Goal: Transaction & Acquisition: Purchase product/service

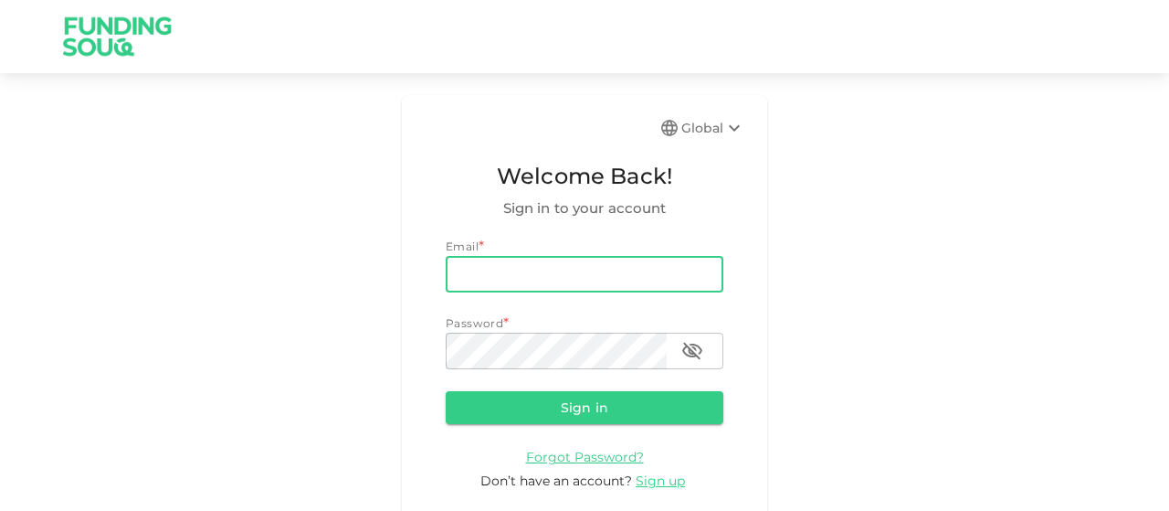
click at [551, 280] on input "email" at bounding box center [585, 274] width 278 height 37
type input "[EMAIL_ADDRESS][DOMAIN_NAME]"
click at [610, 406] on button "Sign in" at bounding box center [585, 407] width 278 height 33
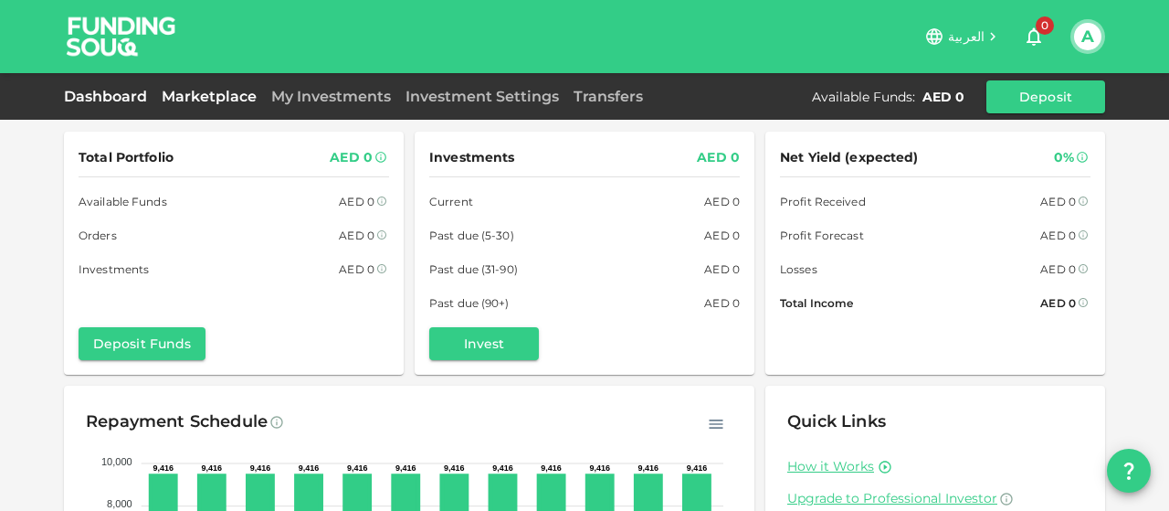
click at [206, 103] on link "Marketplace" at bounding box center [209, 96] width 110 height 17
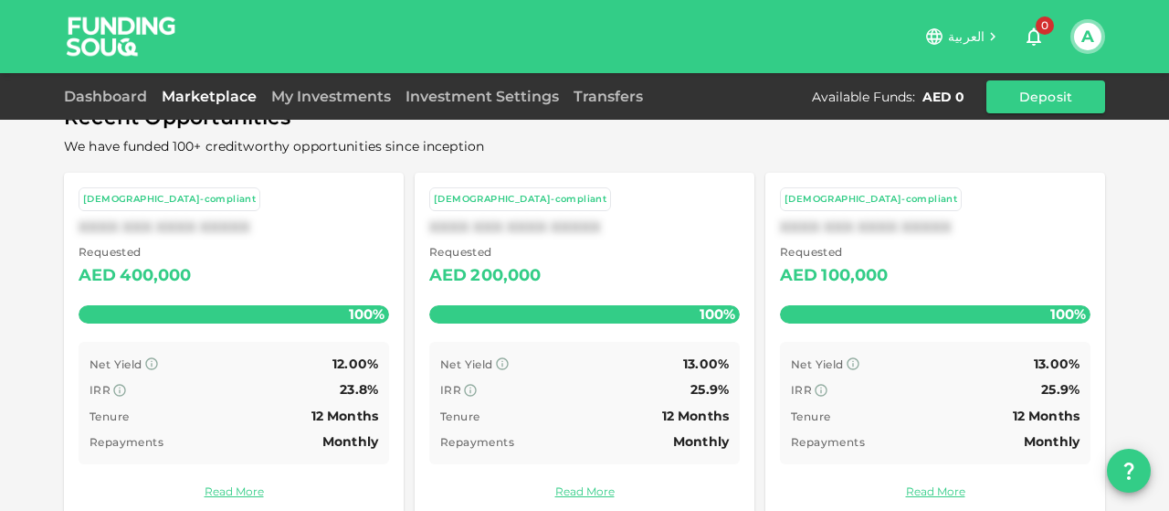
scroll to position [164, 0]
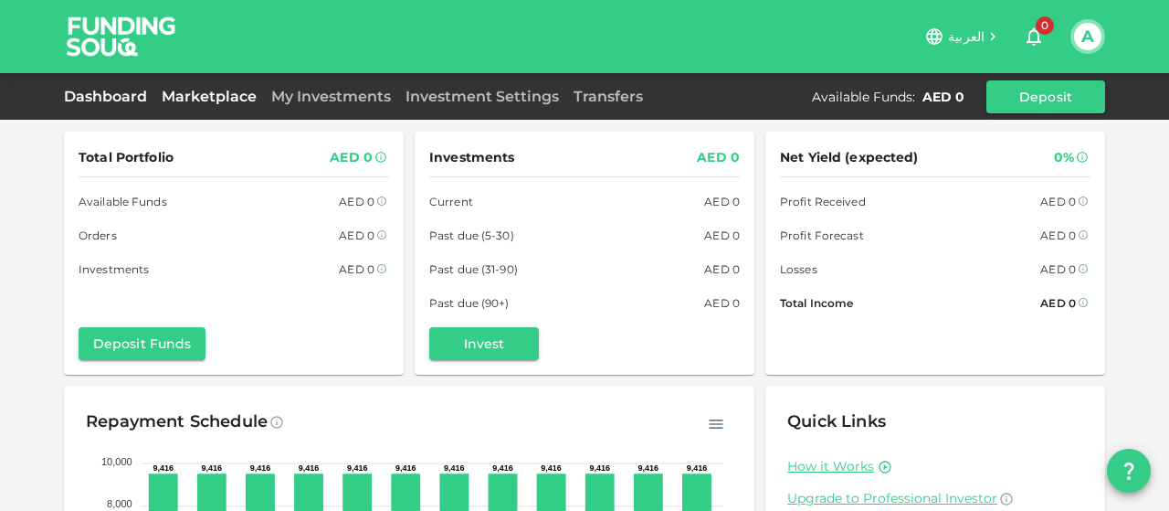
click at [209, 98] on link "Marketplace" at bounding box center [209, 96] width 110 height 17
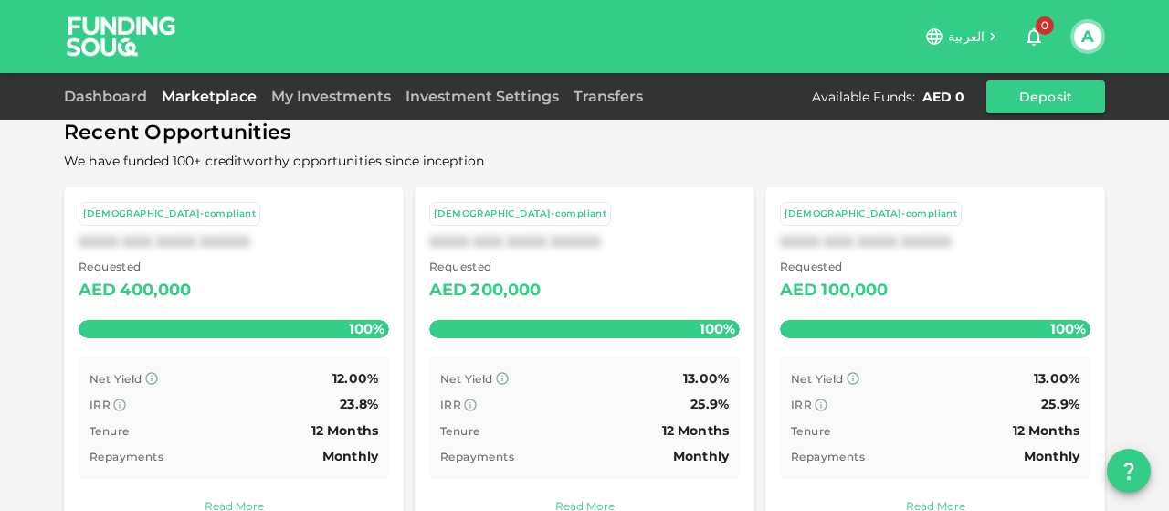
scroll to position [164, 0]
